Goal: Task Accomplishment & Management: Use online tool/utility

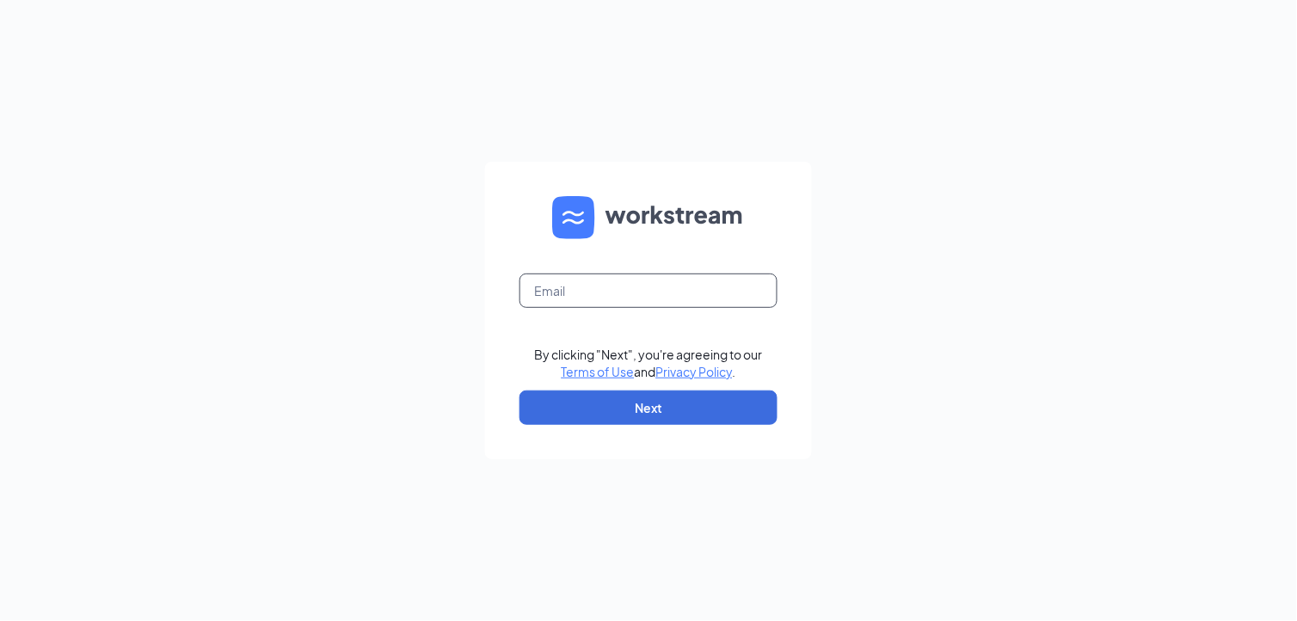
click at [612, 297] on input "text" at bounding box center [648, 290] width 258 height 34
type input "blain.smith4@yahoo.com"
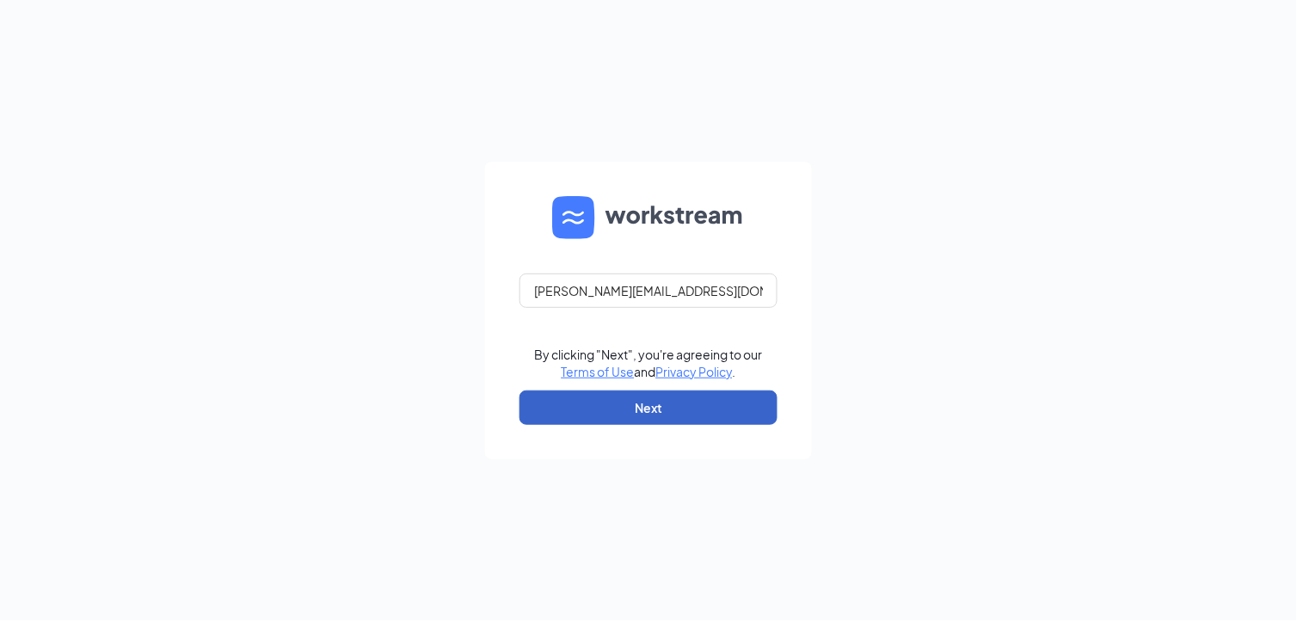
click at [654, 406] on button "Next" at bounding box center [648, 407] width 258 height 34
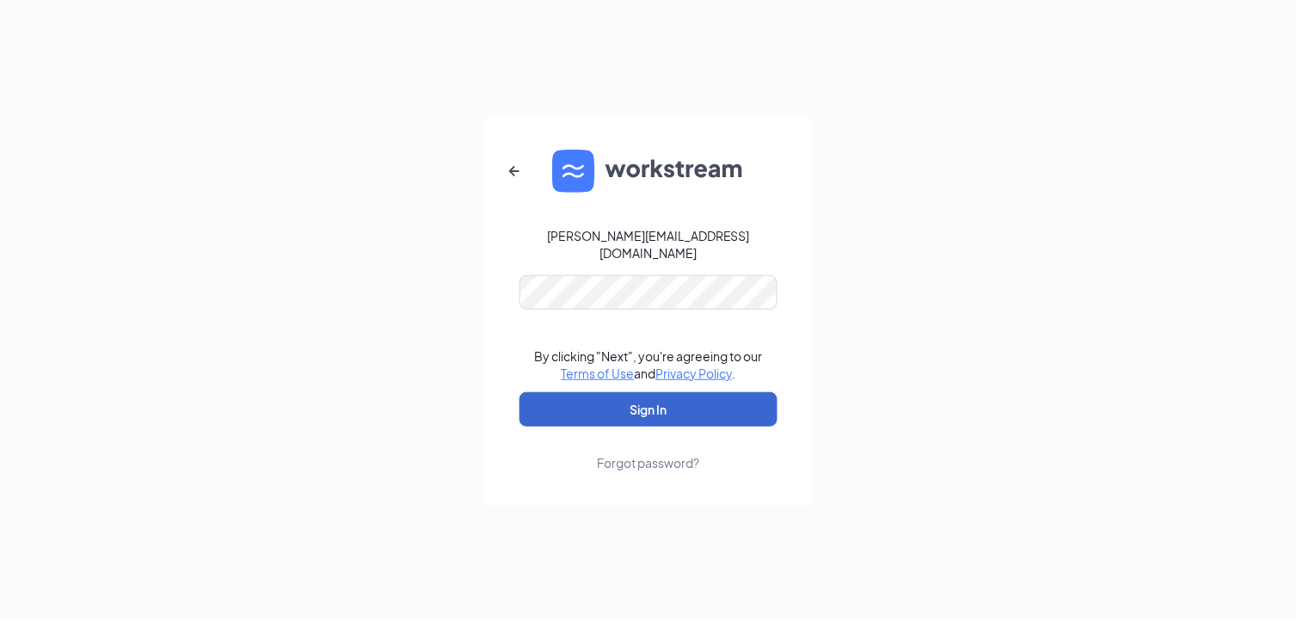
click at [660, 404] on button "Sign In" at bounding box center [648, 409] width 258 height 34
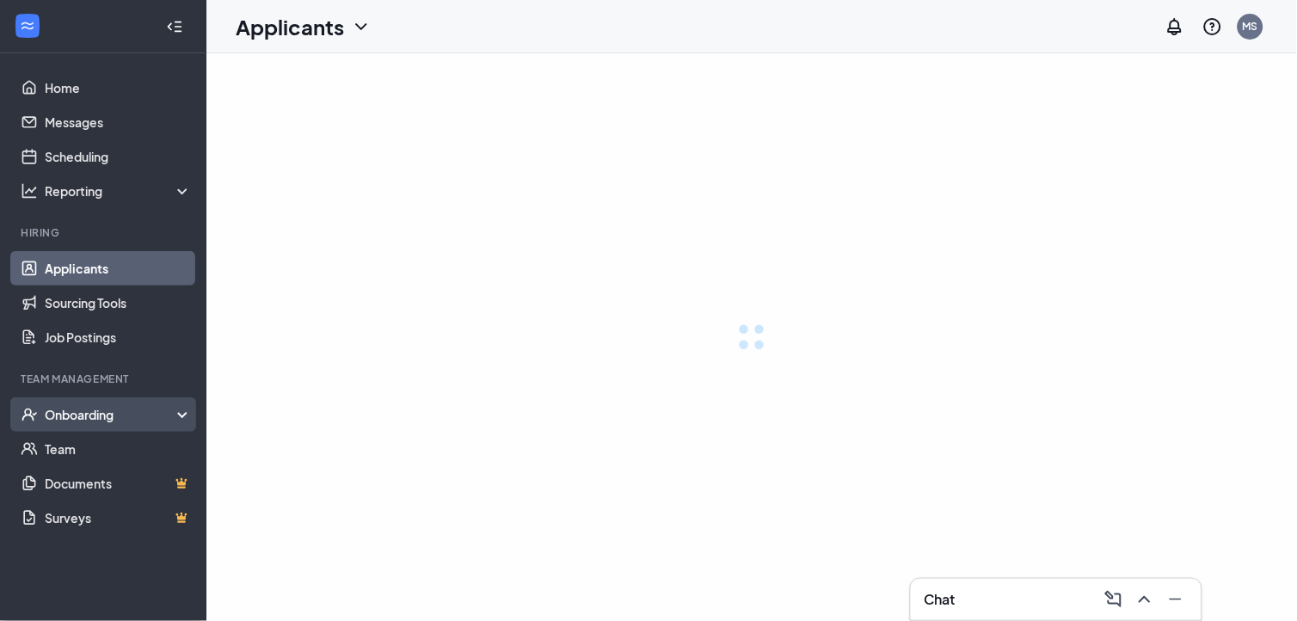
click at [70, 411] on div "Onboarding" at bounding box center [119, 414] width 148 height 17
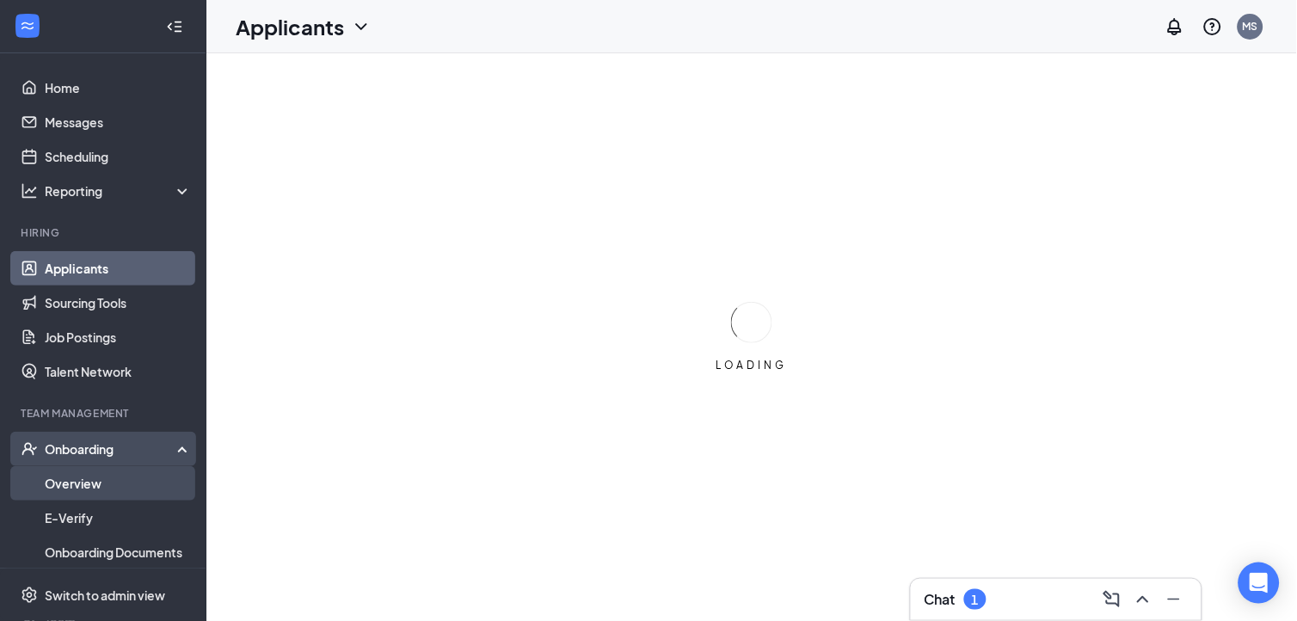
click at [74, 483] on link "Overview" at bounding box center [118, 483] width 147 height 34
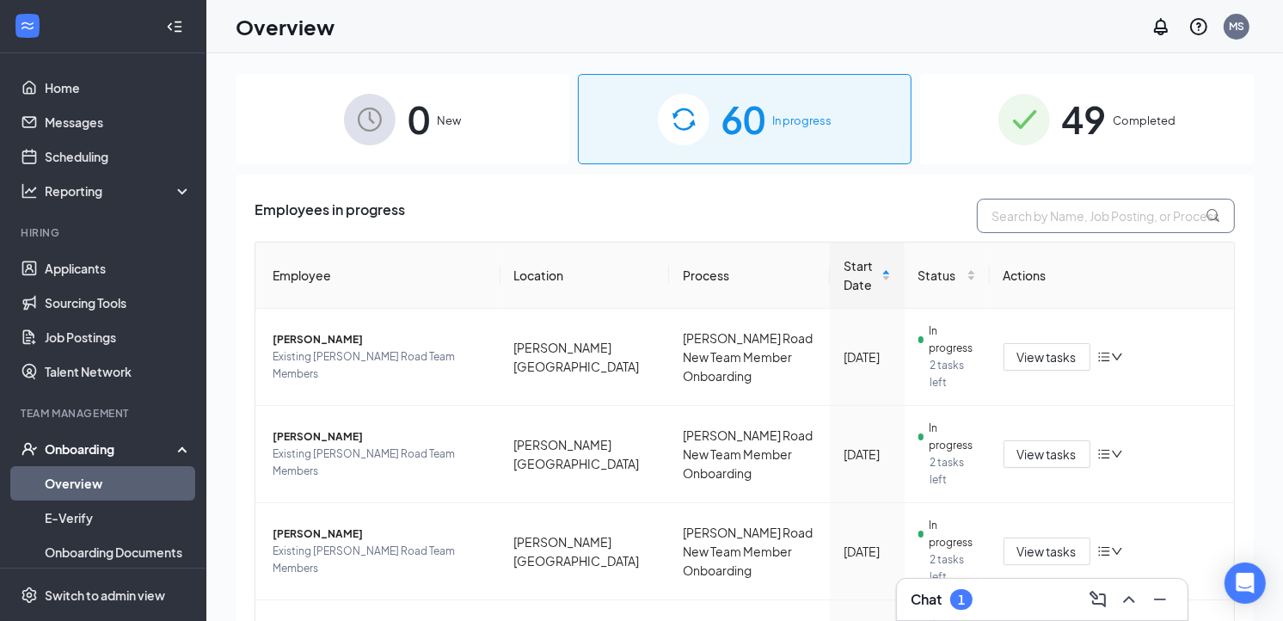
click at [1090, 226] on input "text" at bounding box center [1106, 216] width 258 height 34
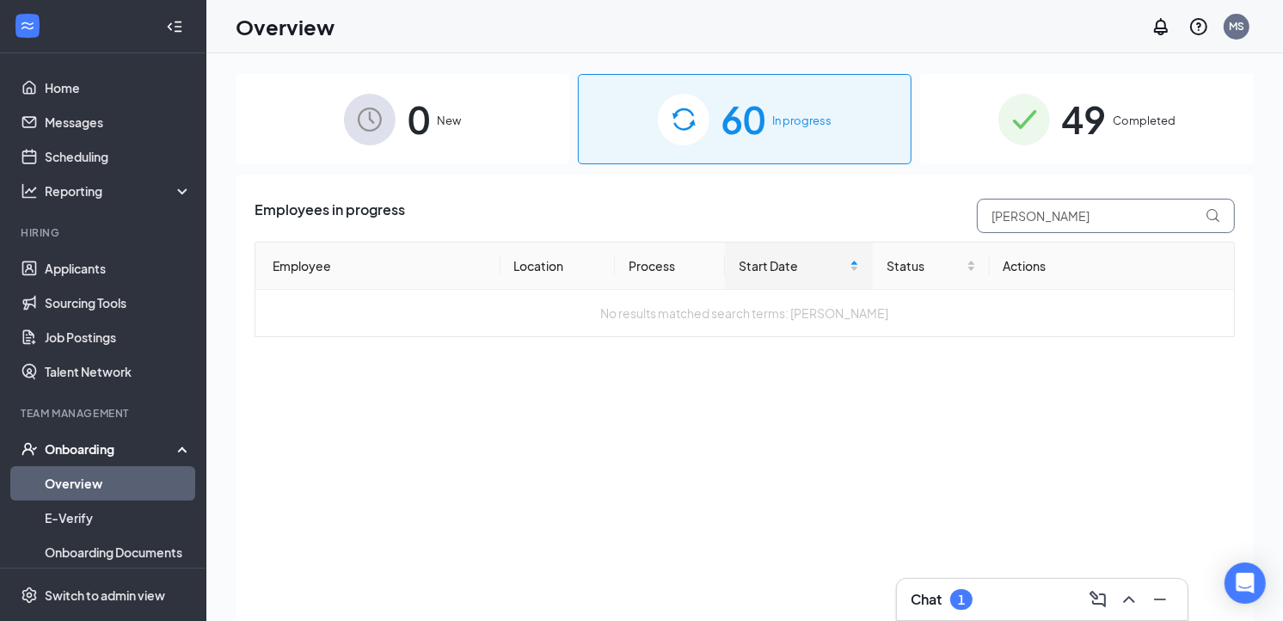
type input "[PERSON_NAME]"
click at [1146, 117] on span "Completed" at bounding box center [1145, 120] width 63 height 17
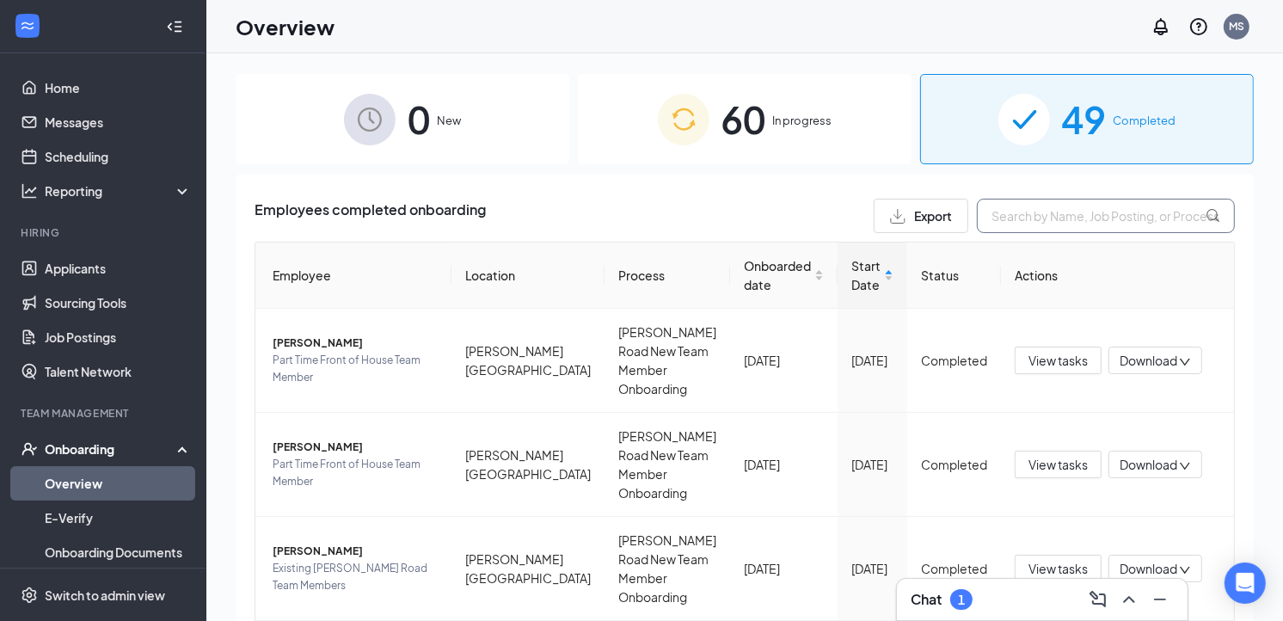
click at [1053, 221] on input "text" at bounding box center [1106, 216] width 258 height 34
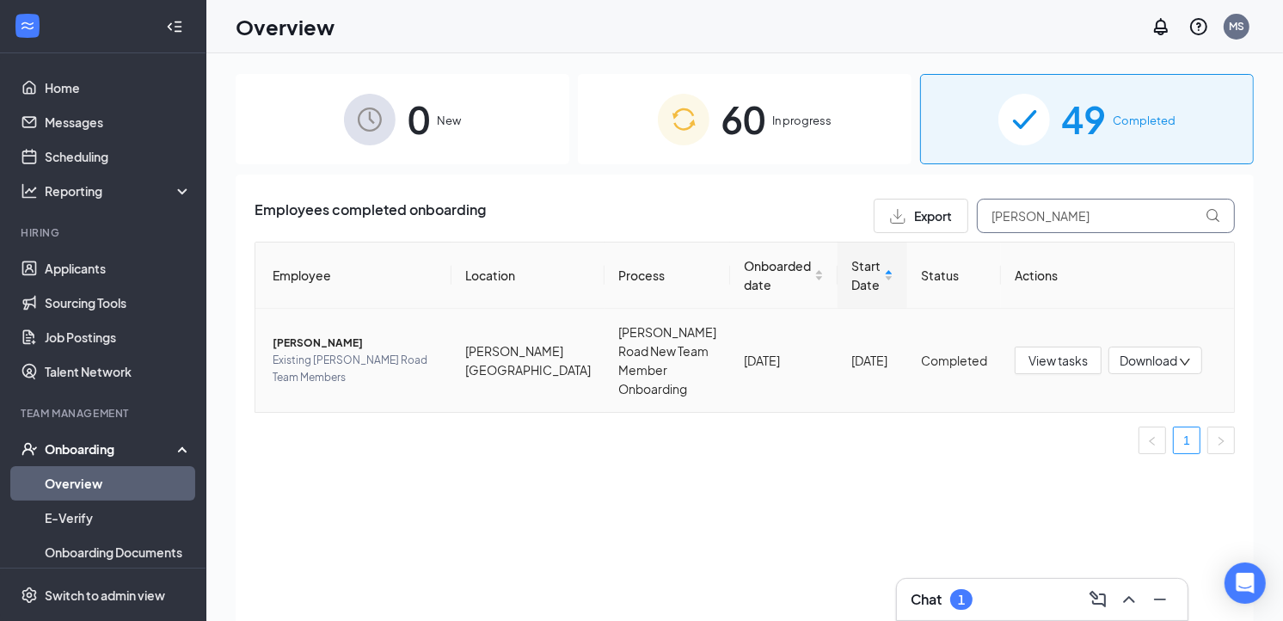
type input "[PERSON_NAME]"
click at [318, 339] on span "[PERSON_NAME]" at bounding box center [355, 343] width 165 height 17
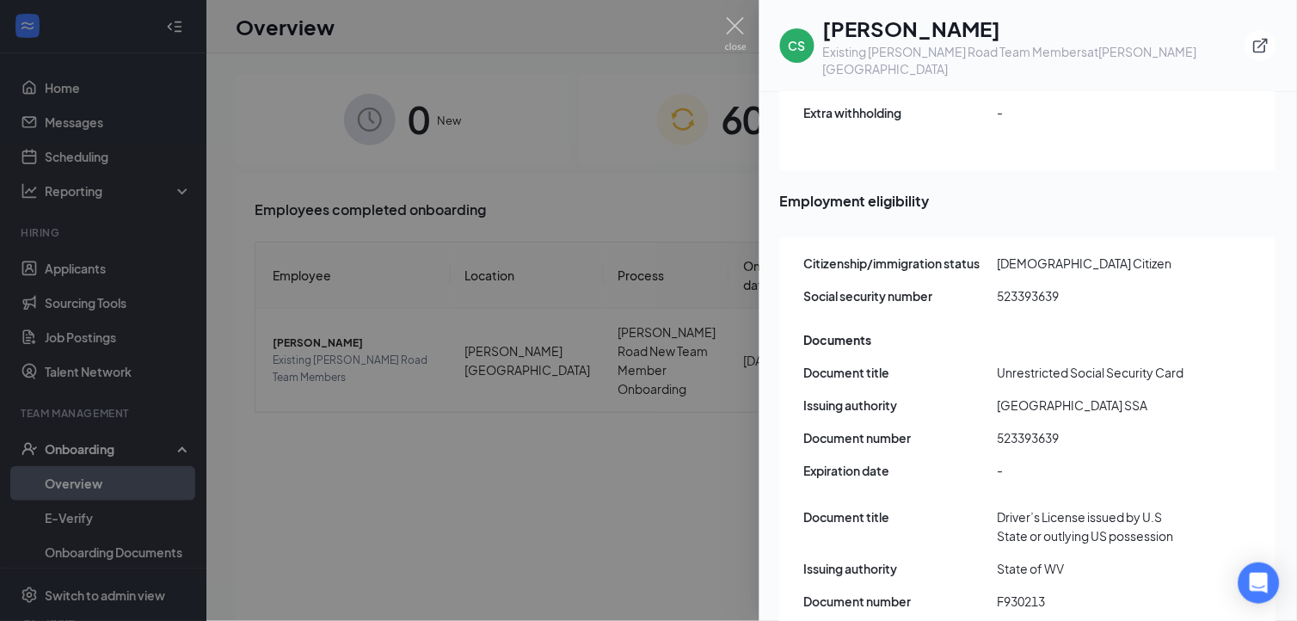
scroll to position [2168, 0]
